Goal: Task Accomplishment & Management: Manage account settings

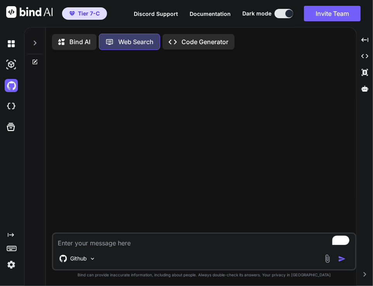
scroll to position [2, 0]
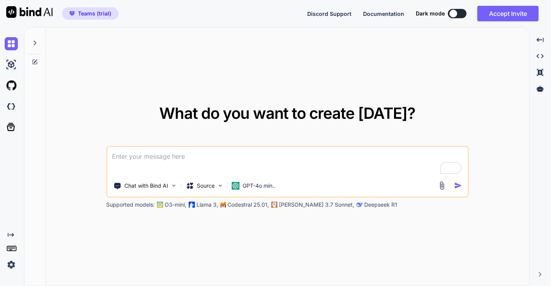
click at [9, 268] on img at bounding box center [11, 264] width 13 height 13
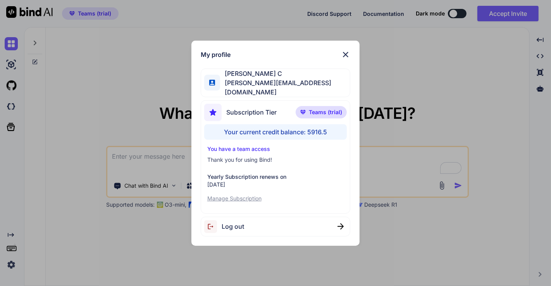
click at [282, 225] on div "Log out" at bounding box center [276, 227] width 150 height 20
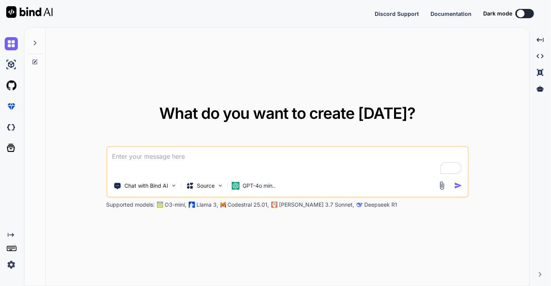
type textarea "x"
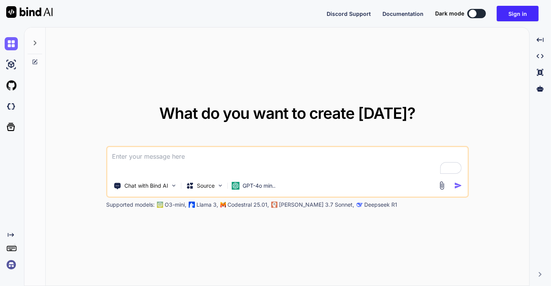
click at [12, 263] on img at bounding box center [11, 264] width 13 height 13
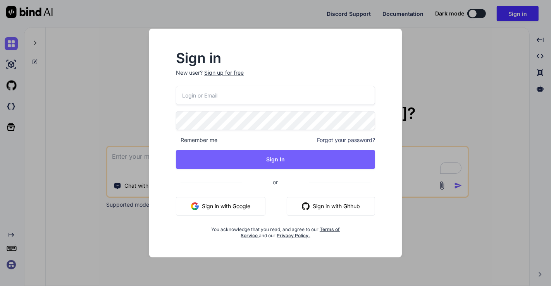
type input "app8@yopmail.com"
click at [227, 199] on button "Sign in with Google" at bounding box center [220, 206] width 89 height 19
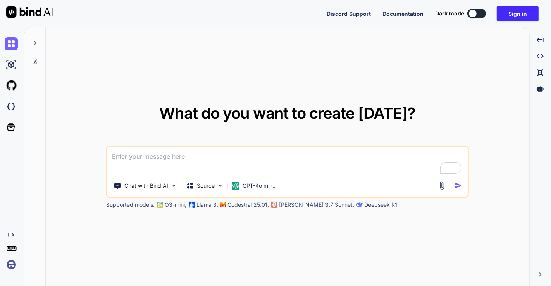
click at [227, 199] on div "Chat with Bind AI Source GPT-4o min.. Supported models: O3-mini, Llama 3, Codes…" at bounding box center [287, 177] width 363 height 63
click at [7, 263] on img at bounding box center [11, 264] width 13 height 13
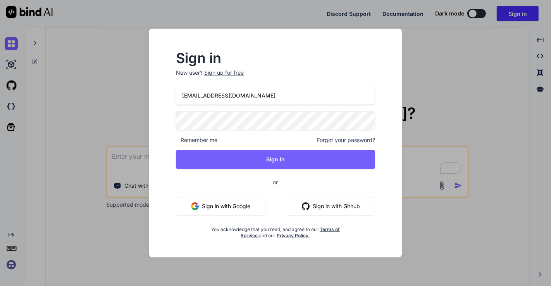
click at [231, 208] on button "Sign in with Google" at bounding box center [220, 206] width 89 height 19
click at [97, 139] on div "Sign in New user? Sign up for free app8@yopmail.com Remember me Forgot your pas…" at bounding box center [275, 143] width 551 height 286
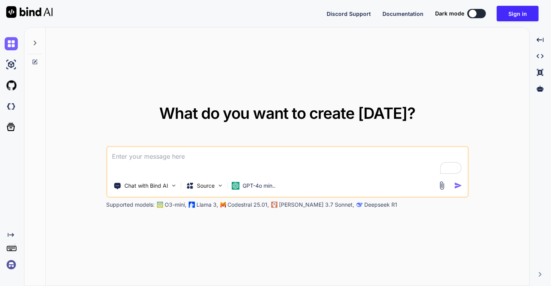
type textarea "x"
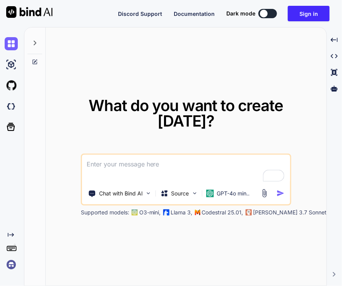
click at [12, 266] on img at bounding box center [11, 264] width 13 height 13
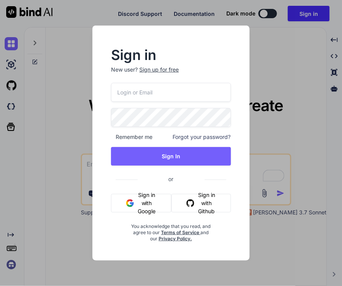
type input "app8@yopmail.com"
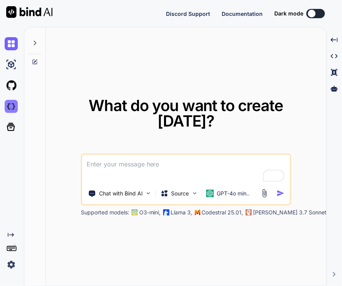
click at [17, 103] on img at bounding box center [11, 106] width 13 height 13
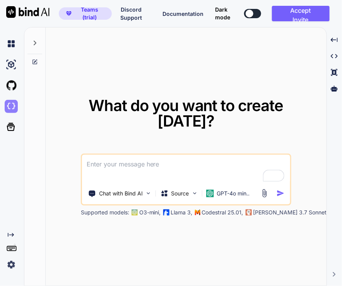
type textarea "x"
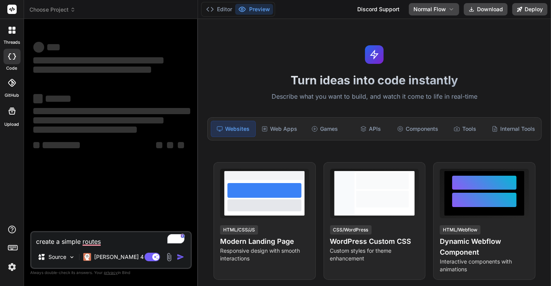
click at [156, 190] on div "‌ ‌ ‌ ‌ ‌ ‌ ‌ ‌ ‌ ‌ ‌ ‌ ‌ ‌" at bounding box center [112, 128] width 160 height 206
click at [11, 268] on img at bounding box center [11, 267] width 13 height 13
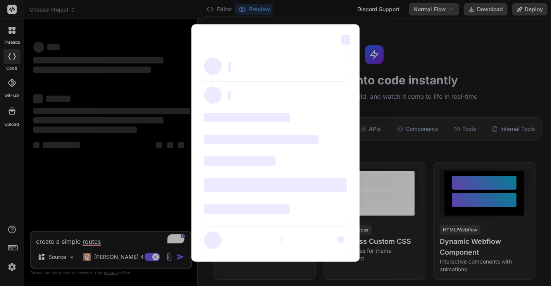
click at [108, 110] on div "‌ ‌ ‌ ‌ ‌ ‌ ‌ ‌ ‌ ‌ ‌ ‌ ‌ ‌ ‌" at bounding box center [275, 143] width 551 height 286
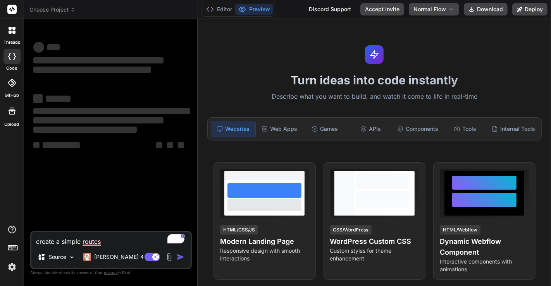
click at [9, 268] on img at bounding box center [11, 267] width 13 height 13
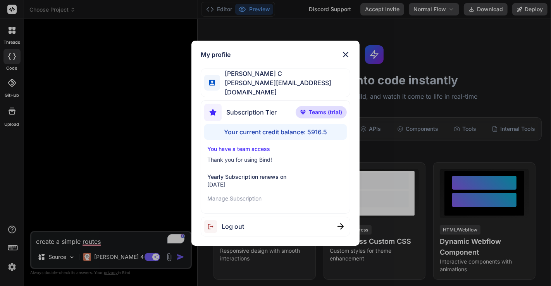
type textarea "x"
click at [81, 160] on div "My profile Saravanan C saravanan@witarist.com Subscription Tier Teams (trial) Y…" at bounding box center [275, 143] width 551 height 286
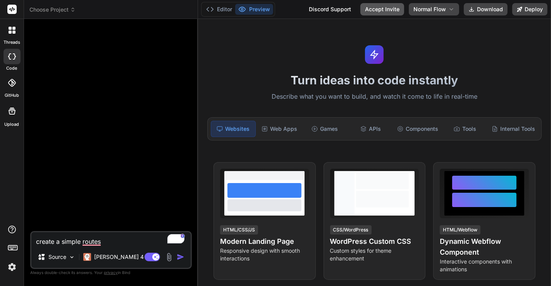
click at [379, 8] on button "Accept Invite" at bounding box center [382, 9] width 44 height 12
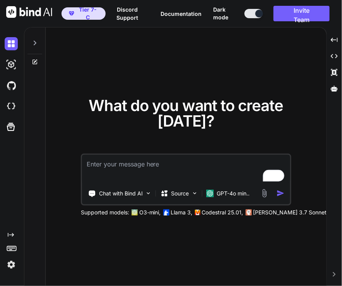
type textarea "x"
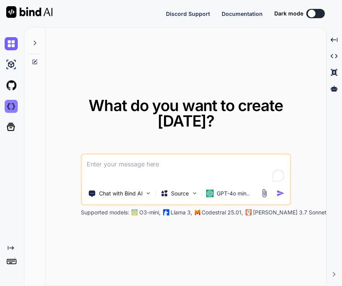
type textarea "x"
click at [7, 105] on img at bounding box center [11, 106] width 13 height 13
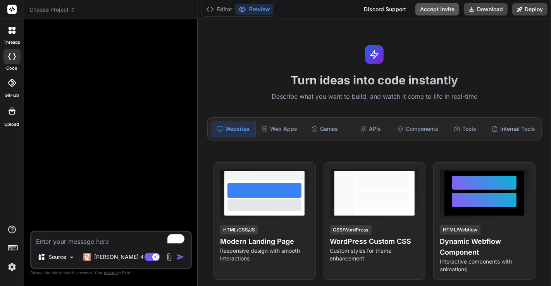
click at [445, 10] on button "Accept Invite" at bounding box center [437, 9] width 44 height 12
type textarea "x"
click at [19, 86] on div at bounding box center [11, 82] width 17 height 17
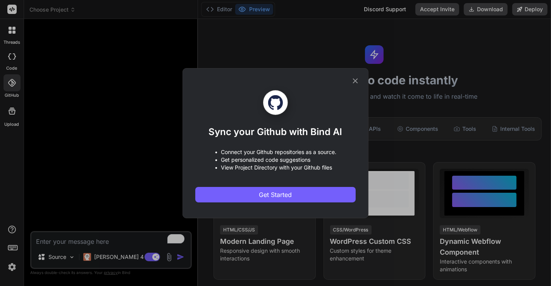
click at [54, 102] on div "Sync your Github with Bind AI • Connect your Github repositories as a source. •…" at bounding box center [275, 143] width 551 height 286
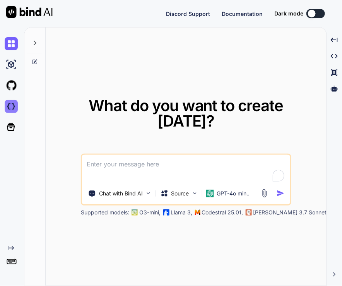
click at [12, 105] on img at bounding box center [11, 106] width 13 height 13
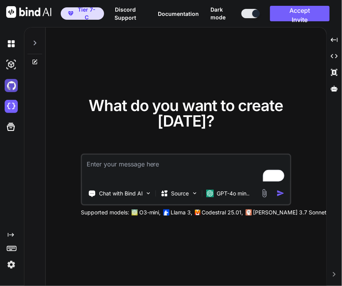
click at [11, 86] on img at bounding box center [11, 85] width 13 height 13
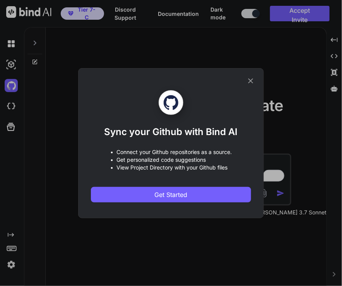
click at [46, 72] on div "Sync your Github with Bind AI • Connect your Github repositories as a source. •…" at bounding box center [171, 143] width 342 height 286
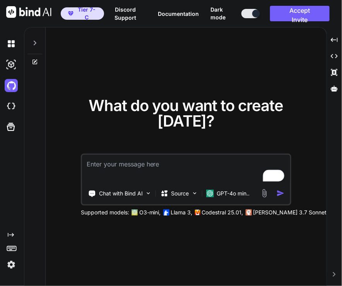
click at [10, 268] on img at bounding box center [11, 264] width 13 height 13
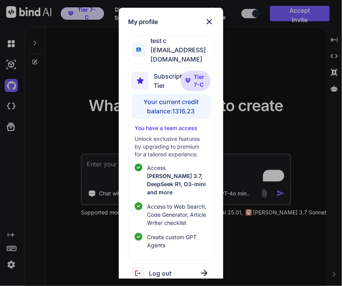
click at [79, 133] on div "My profile test c app7@yopmail.com Subscription Tier Tier 7-C Your current cred…" at bounding box center [171, 143] width 342 height 286
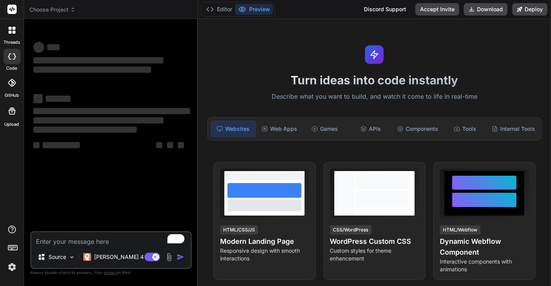
type textarea "x"
